Goal: Information Seeking & Learning: Learn about a topic

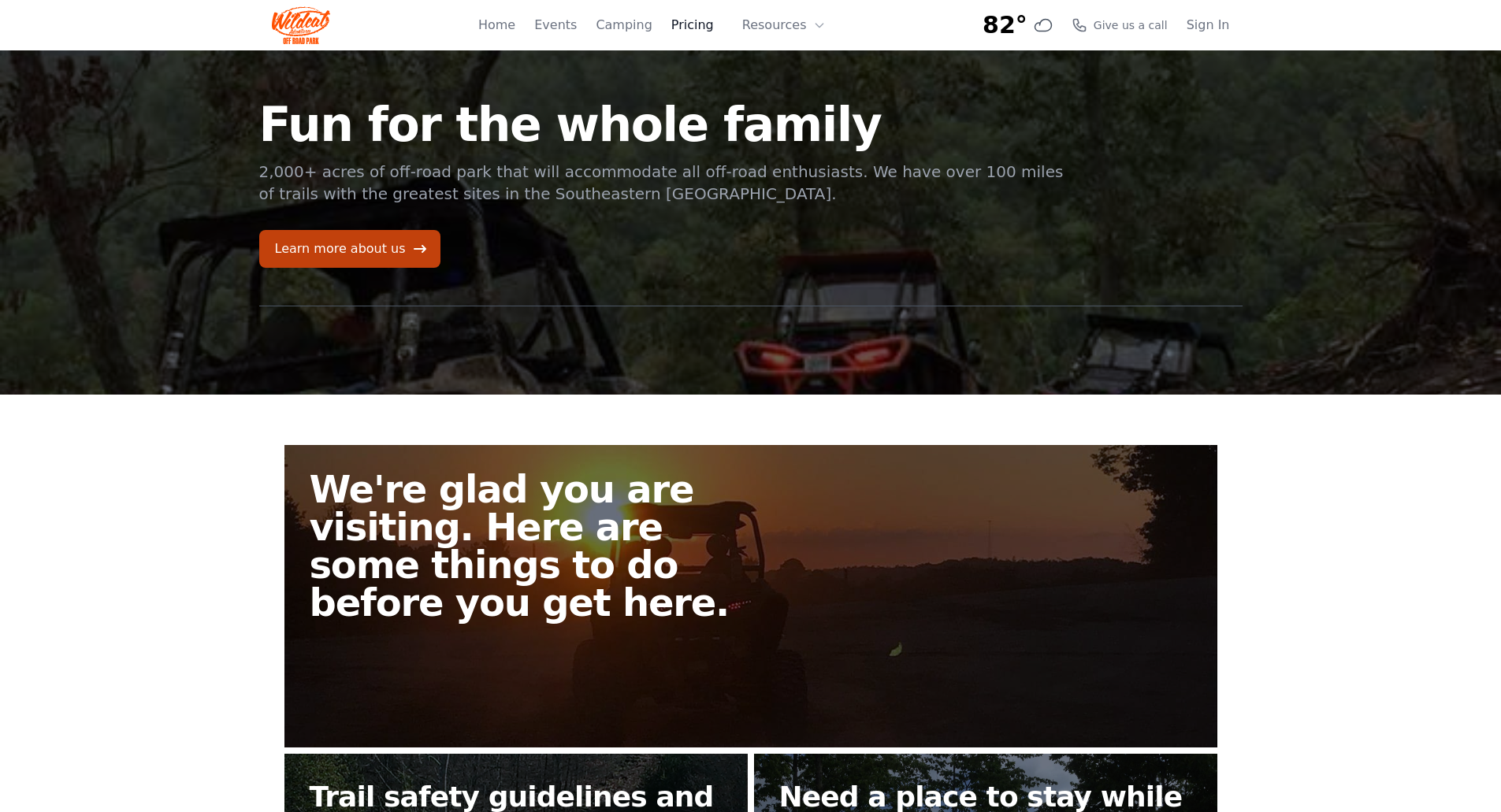
click at [711, 29] on link "Pricing" at bounding box center [692, 25] width 42 height 19
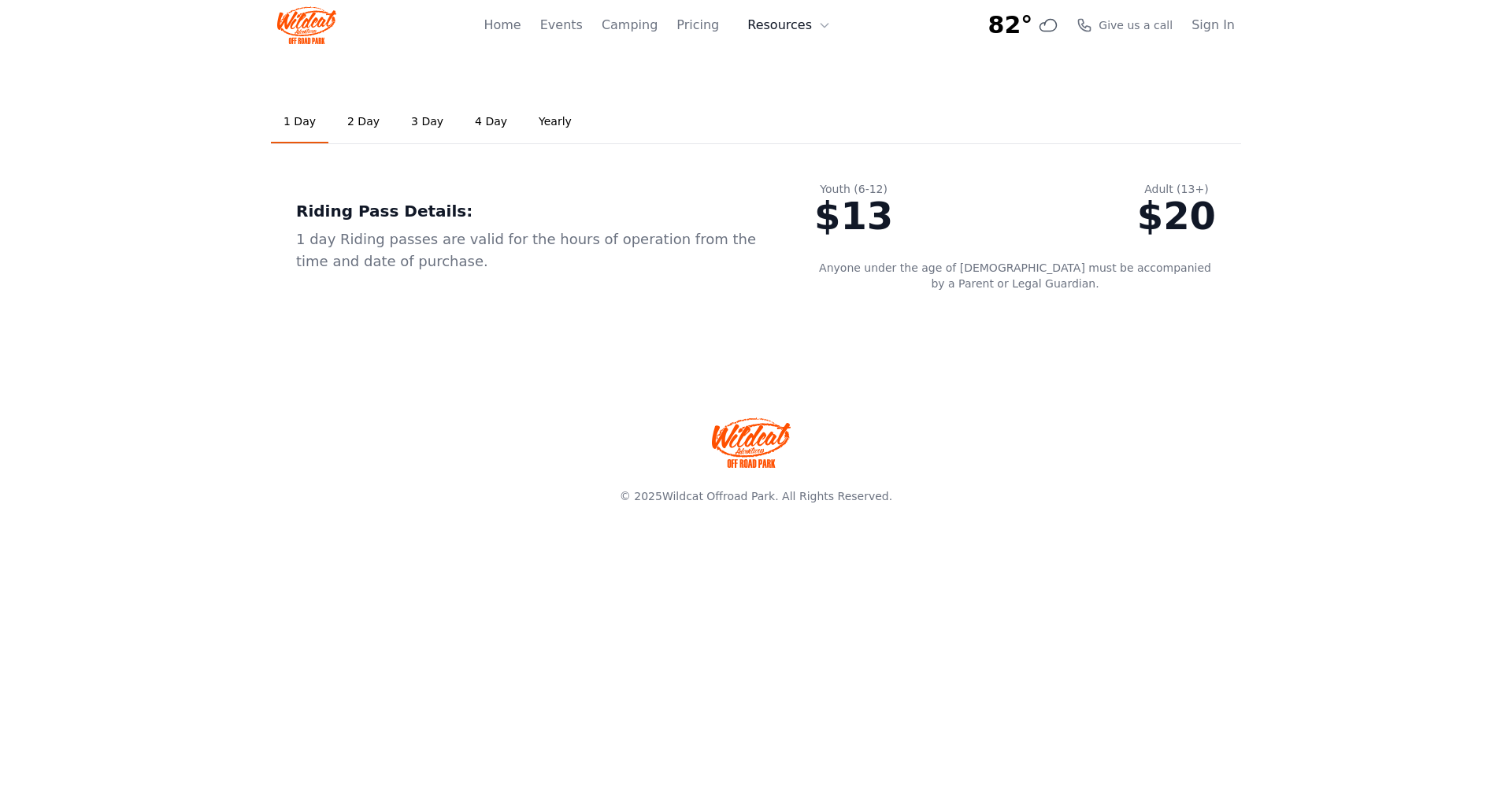
click at [774, 26] on button "Resources" at bounding box center [789, 25] width 102 height 32
click at [516, 23] on link "Home" at bounding box center [502, 25] width 37 height 19
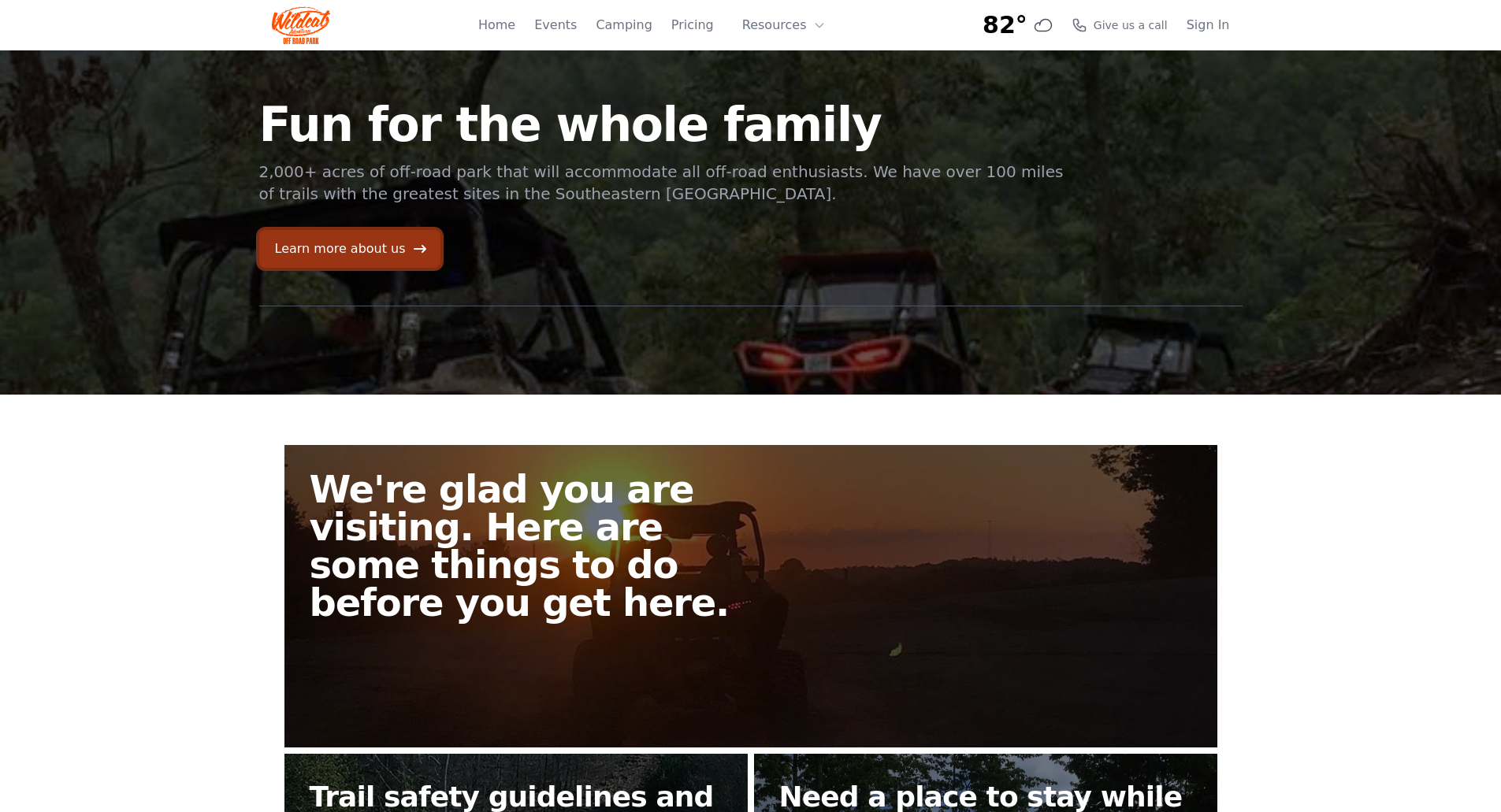
click at [392, 253] on link "Learn more about us" at bounding box center [349, 249] width 182 height 38
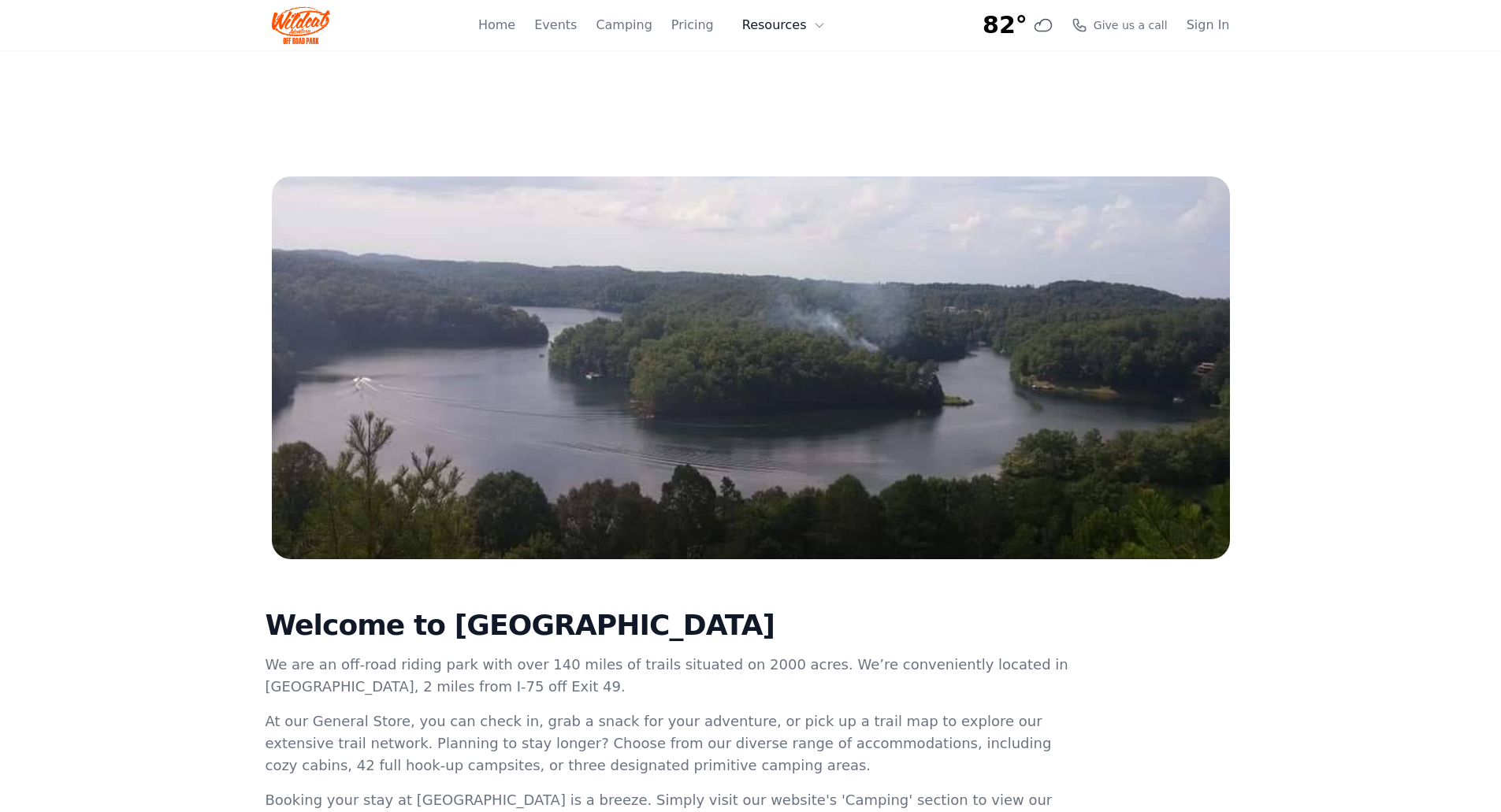
click at [774, 27] on button "Resources" at bounding box center [783, 25] width 102 height 32
click at [784, 95] on link "FAQ" at bounding box center [808, 93] width 151 height 28
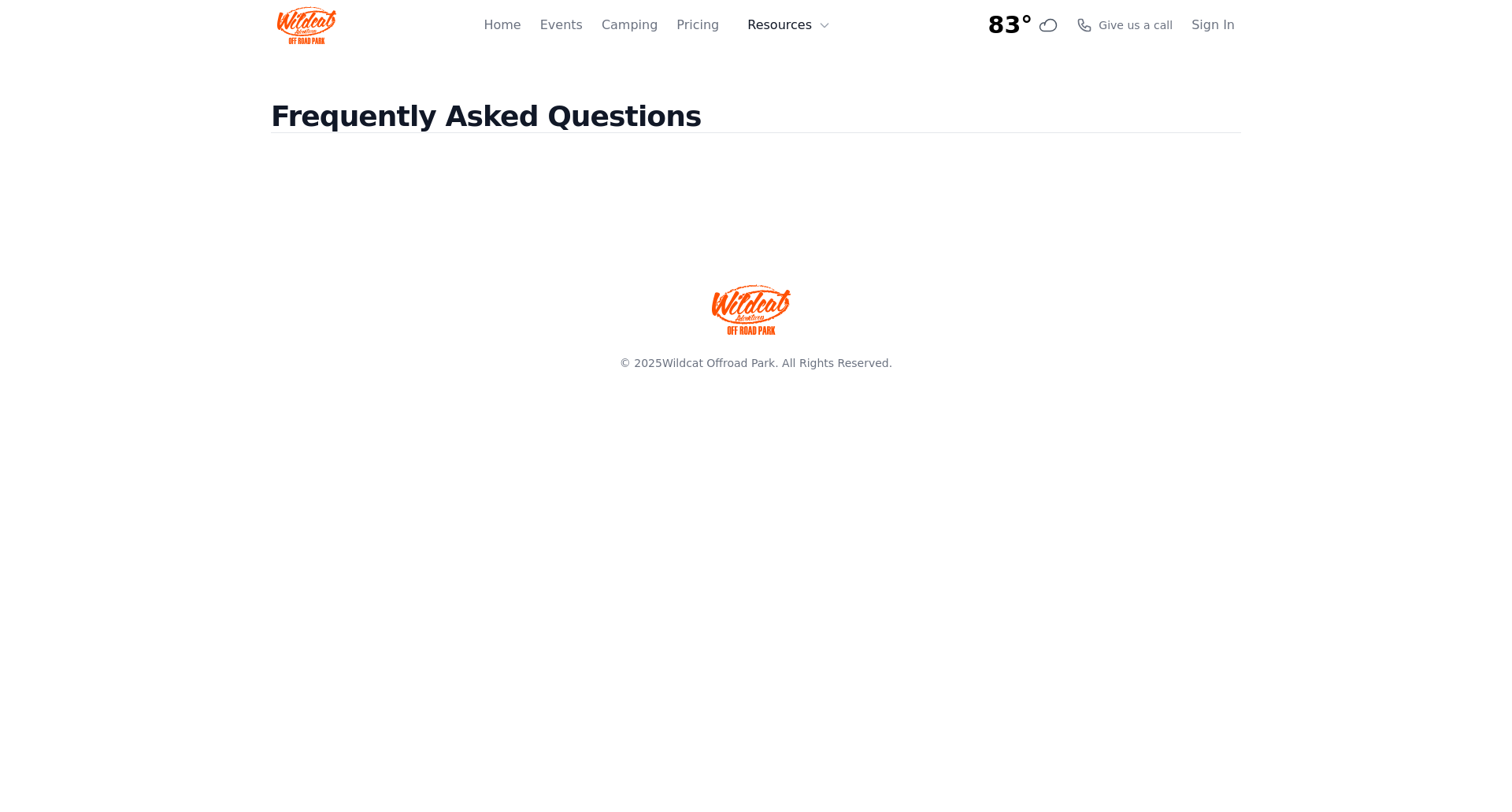
click at [793, 23] on button "Resources" at bounding box center [789, 25] width 102 height 32
click at [793, 65] on link "About" at bounding box center [814, 65] width 151 height 28
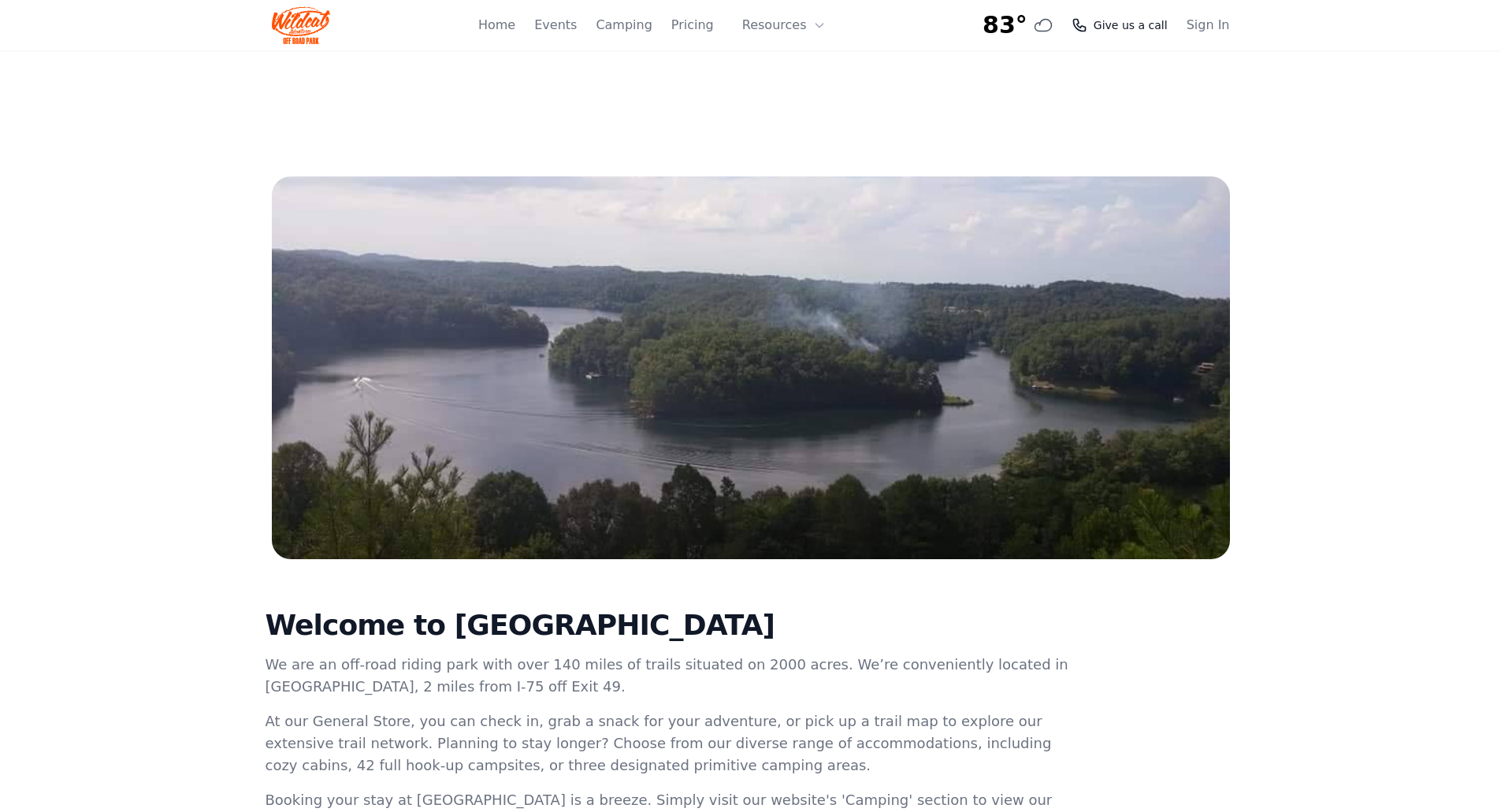
click at [1127, 26] on span "Give us a call" at bounding box center [1130, 25] width 74 height 15
click at [516, 27] on link "Home" at bounding box center [497, 25] width 37 height 19
